Goal: Navigation & Orientation: Find specific page/section

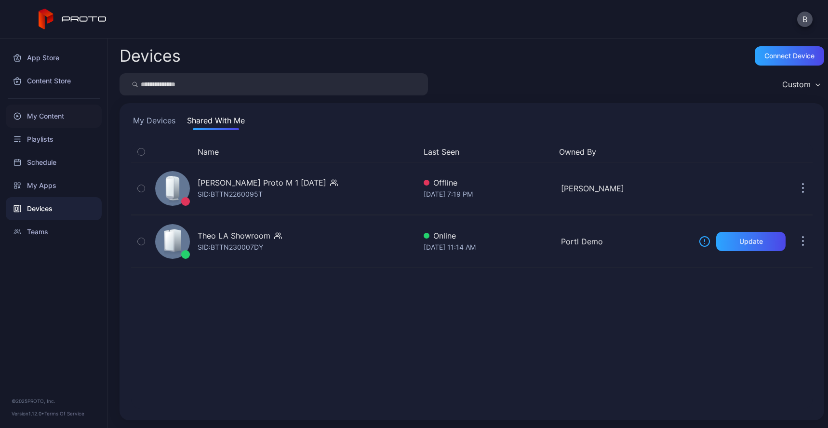
click at [55, 121] on div "My Content" at bounding box center [54, 116] width 96 height 23
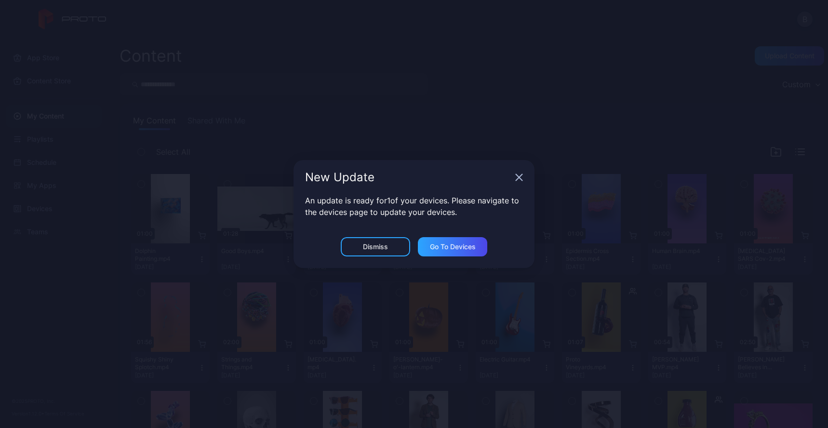
click at [517, 181] on icon "button" at bounding box center [519, 177] width 8 height 8
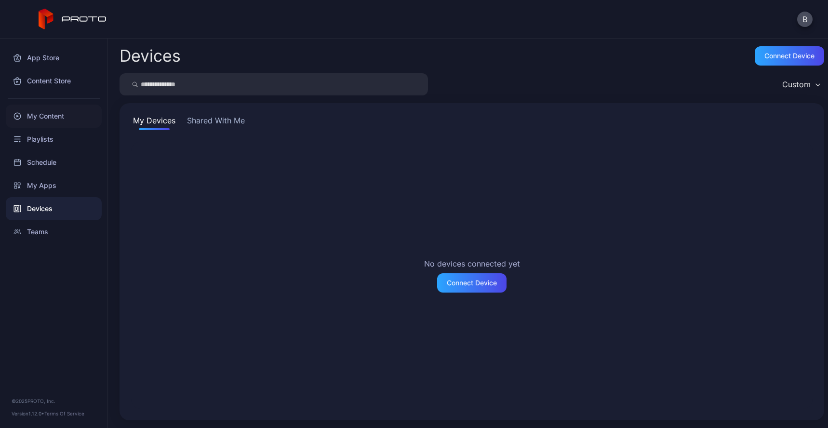
click at [55, 119] on div "My Content" at bounding box center [54, 116] width 96 height 23
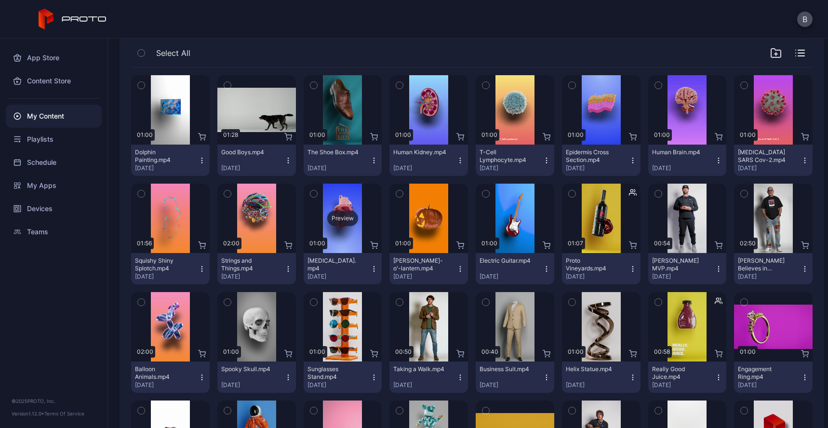
scroll to position [128, 0]
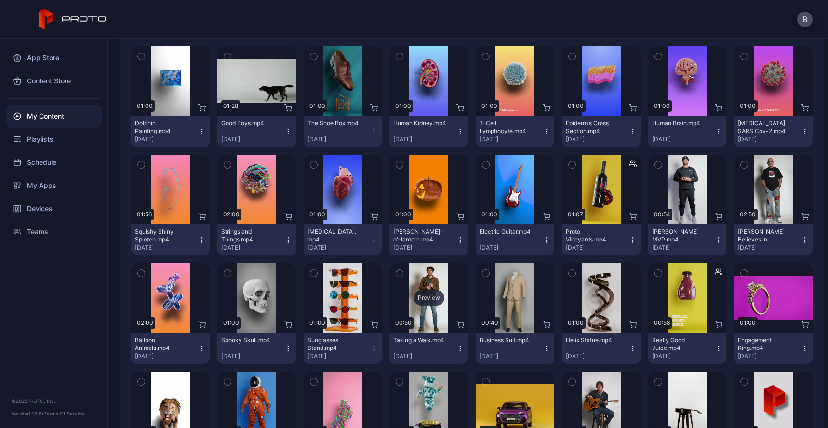
click at [426, 296] on div "Preview" at bounding box center [428, 297] width 31 height 15
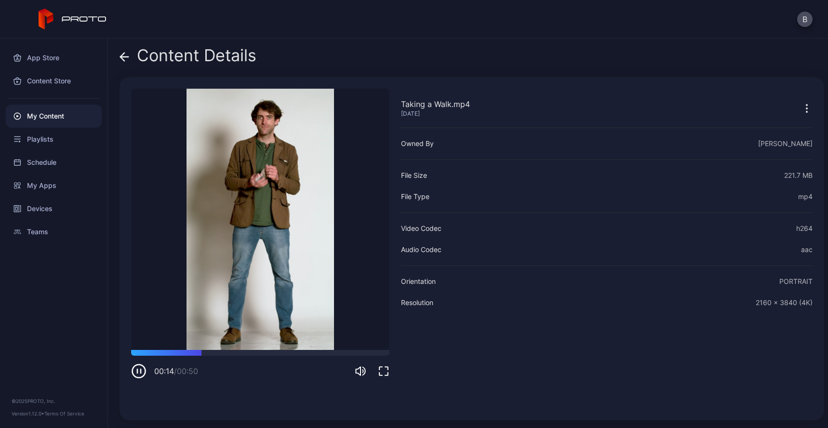
click at [126, 61] on icon at bounding box center [124, 57] width 10 height 10
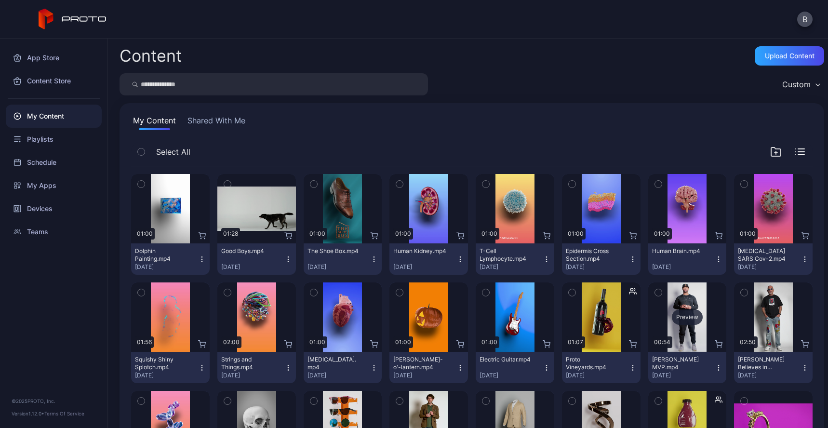
click at [682, 322] on div "Preview" at bounding box center [687, 316] width 31 height 15
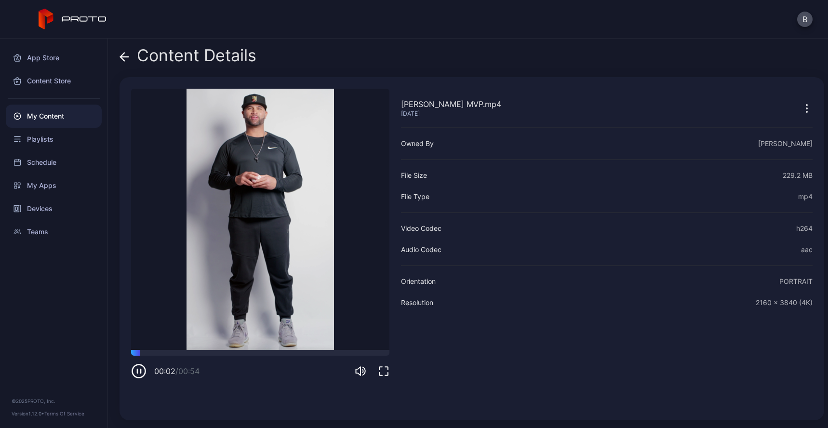
click at [136, 376] on icon "button" at bounding box center [138, 370] width 15 height 15
click at [129, 50] on div "Content Details" at bounding box center [187, 57] width 137 height 23
